Goal: Find specific page/section: Find specific page/section

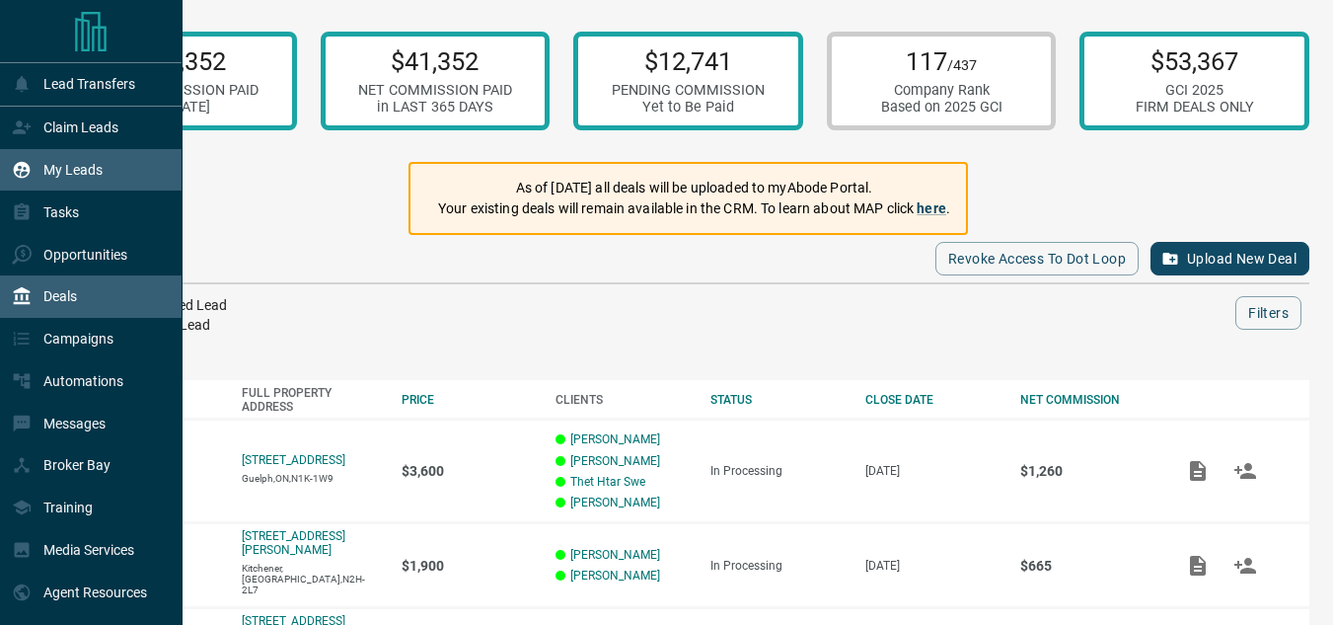
click at [22, 175] on icon at bounding box center [22, 170] width 20 height 20
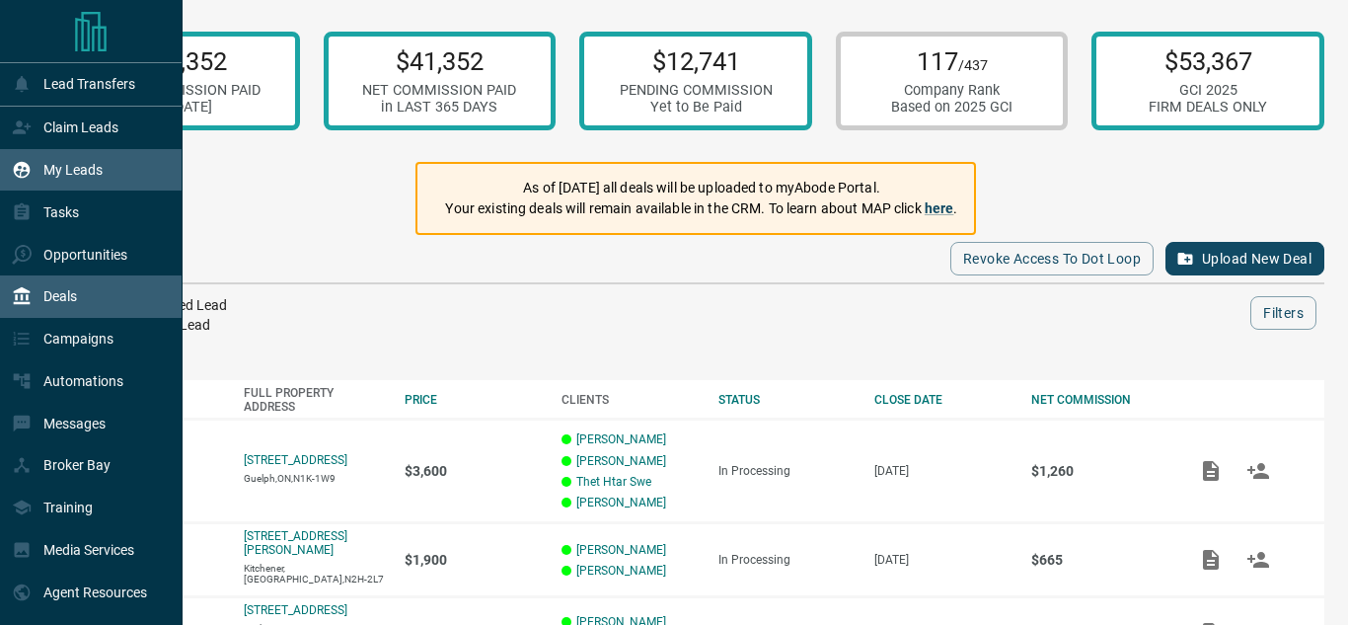
click at [22, 175] on icon at bounding box center [22, 170] width 20 height 20
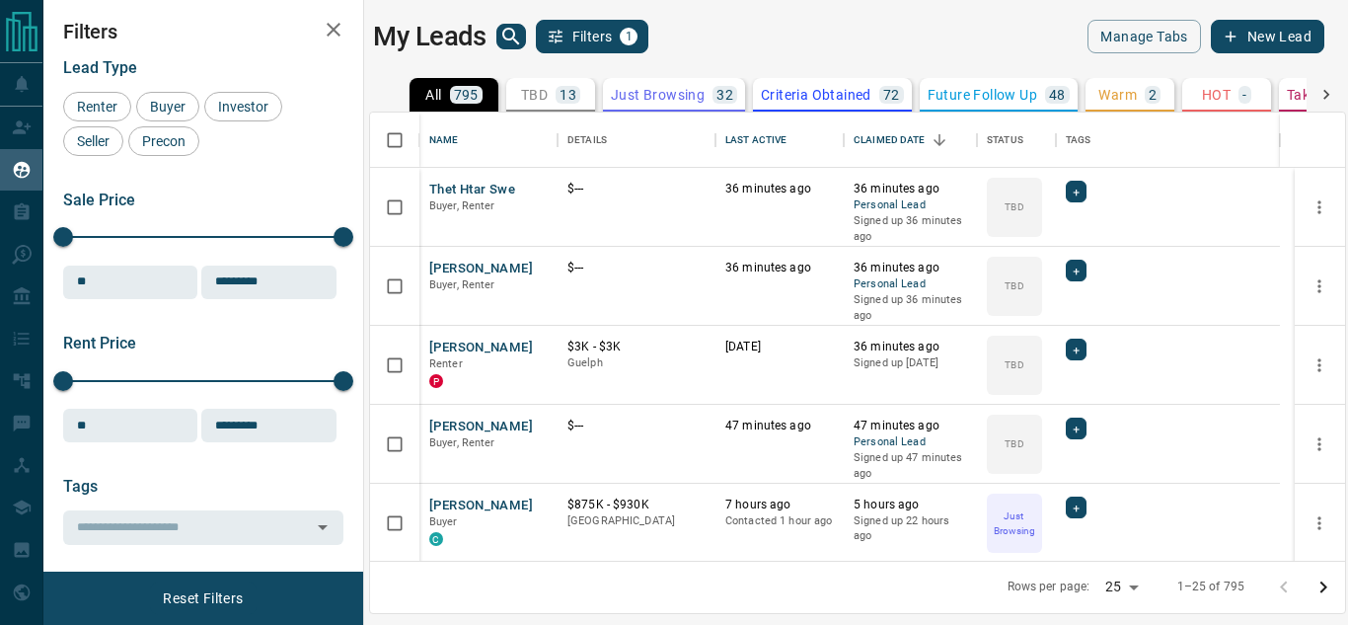
scroll to position [433, 960]
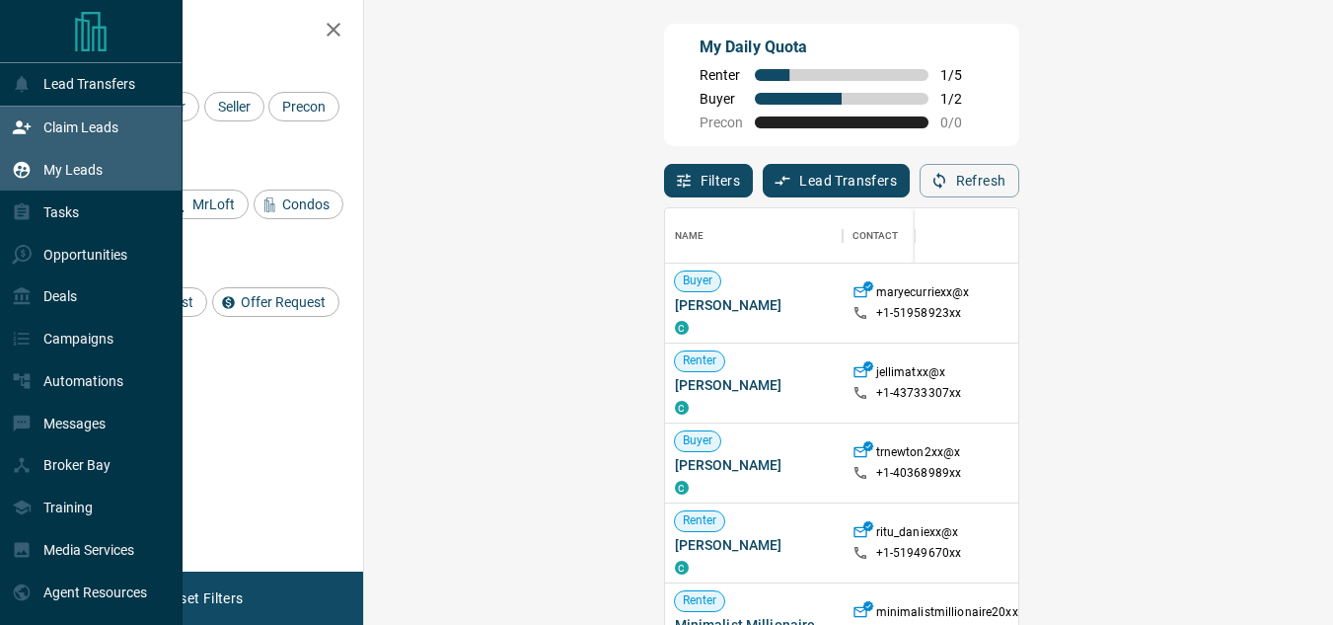
drag, startPoint x: 50, startPoint y: 162, endPoint x: 128, endPoint y: 166, distance: 78.1
click at [50, 162] on div "My Leads" at bounding box center [57, 170] width 91 height 33
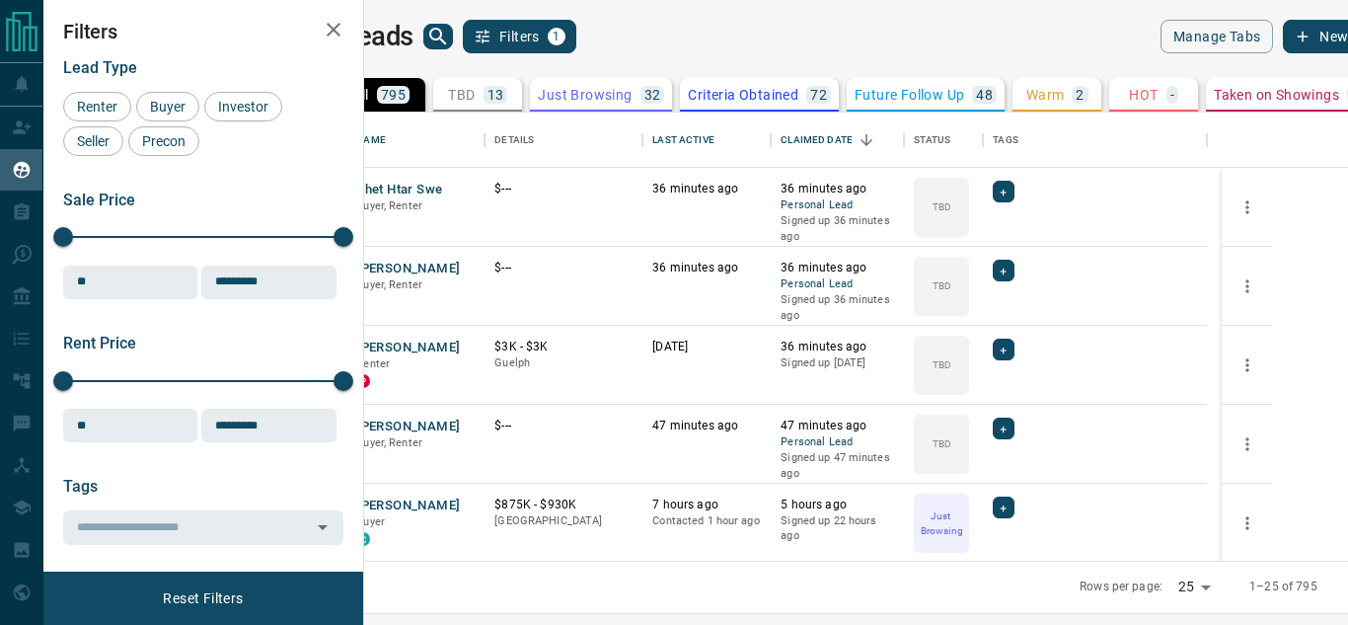
scroll to position [433, 960]
